Goal: Information Seeking & Learning: Learn about a topic

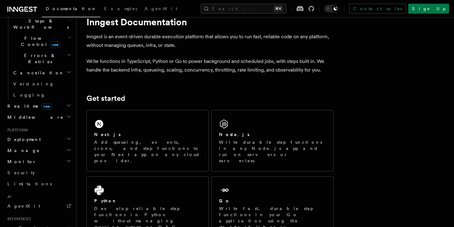
scroll to position [208, 0]
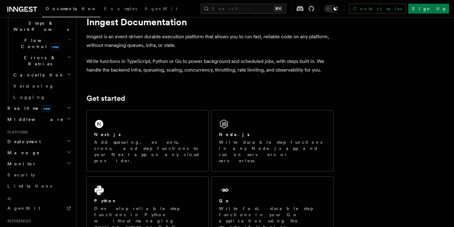
click at [36, 136] on h2 "Deployment" at bounding box center [39, 141] width 68 height 11
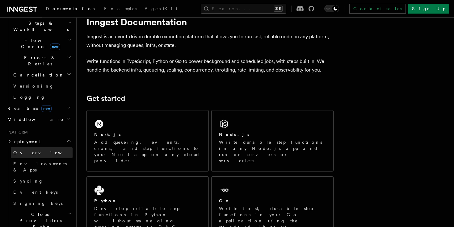
click at [33, 147] on link "Overview" at bounding box center [42, 152] width 62 height 11
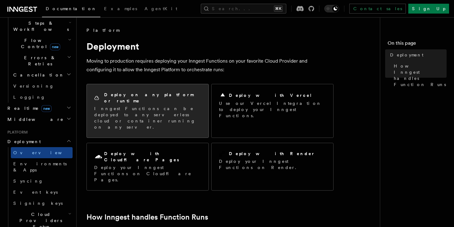
click at [134, 106] on p "Inngest Functions can be deployed to any serverless cloud or container running …" at bounding box center [147, 118] width 107 height 25
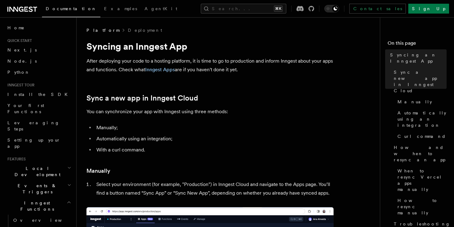
click at [23, 10] on icon at bounding box center [21, 9] width 5 height 5
